Goal: Task Accomplishment & Management: Manage account settings

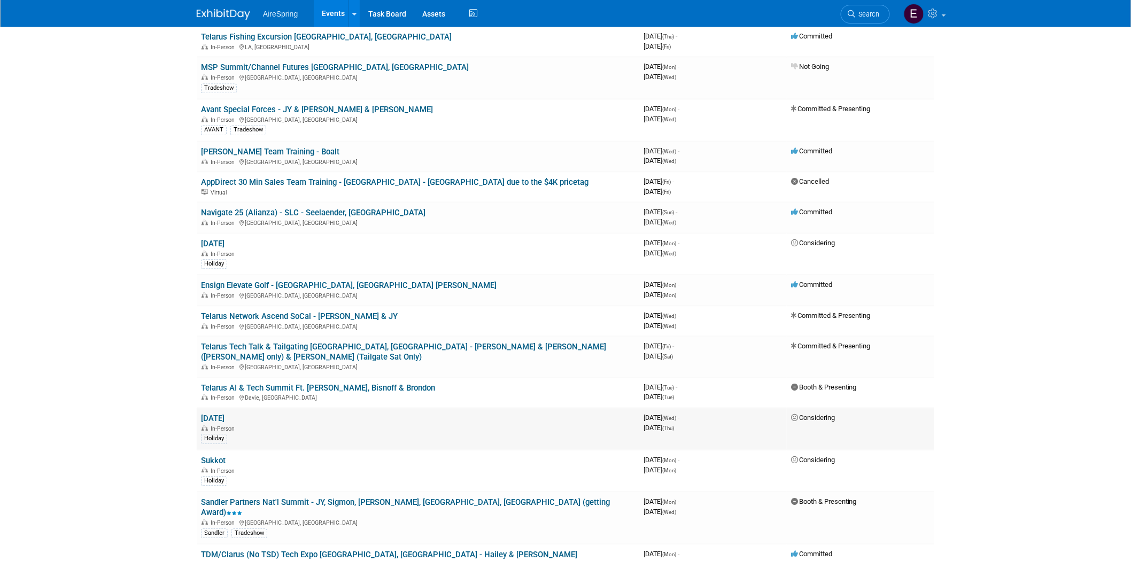
scroll to position [891, 0]
click at [358, 382] on link "Telarus AI & Tech Summit Ft. [PERSON_NAME], Bisnoff & Brondon" at bounding box center [318, 387] width 234 height 10
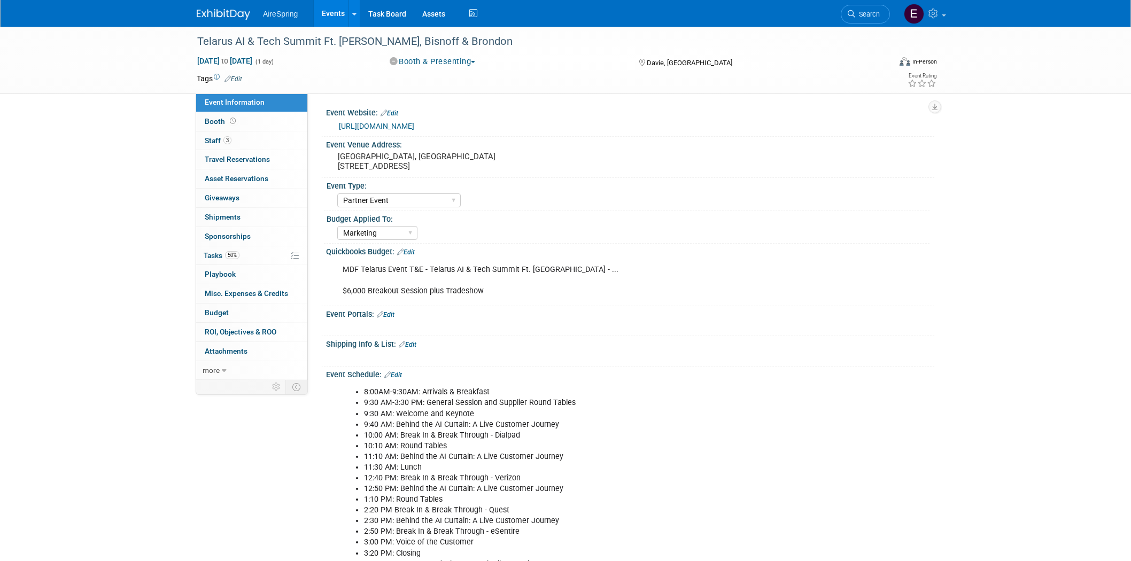
select select "Partner Event"
select select "Marketing"
drag, startPoint x: 336, startPoint y: 156, endPoint x: 523, endPoint y: 159, distance: 187.1
click at [523, 159] on div "[GEOGRAPHIC_DATA], [GEOGRAPHIC_DATA] [STREET_ADDRESS]" at bounding box center [452, 161] width 237 height 25
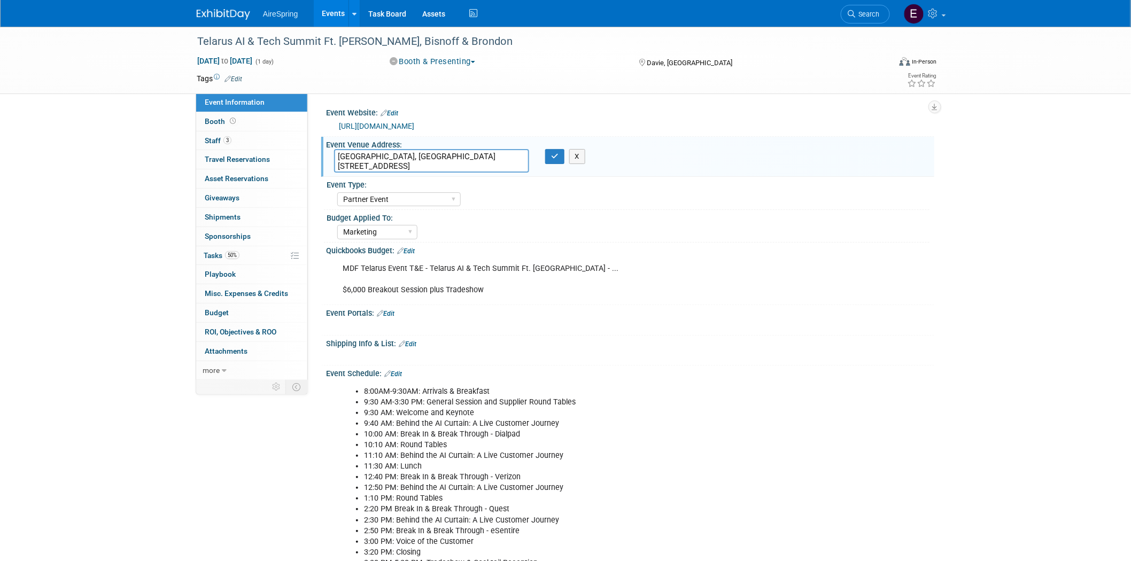
drag, startPoint x: 343, startPoint y: 153, endPoint x: 526, endPoint y: 154, distance: 182.3
click at [526, 154] on textarea "[GEOGRAPHIC_DATA], [GEOGRAPHIC_DATA] [STREET_ADDRESS]" at bounding box center [431, 161] width 195 height 24
